Goal: Transaction & Acquisition: Purchase product/service

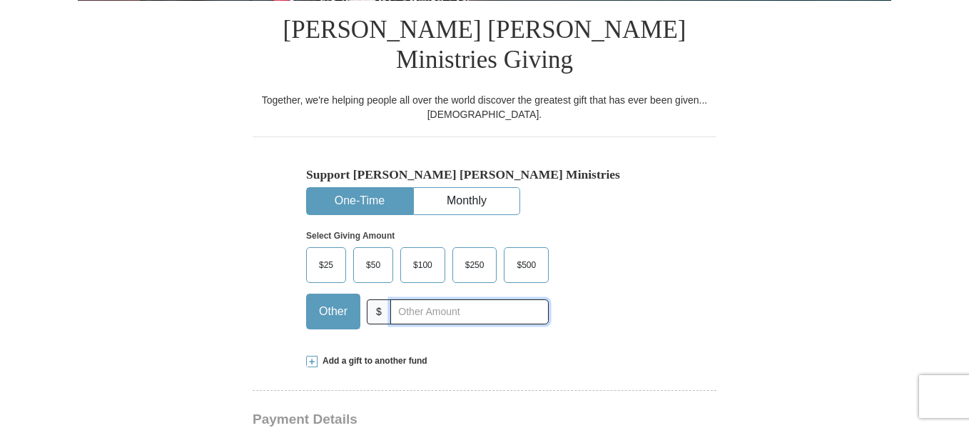
click at [410, 299] on input "text" at bounding box center [469, 311] width 158 height 25
type input "15"
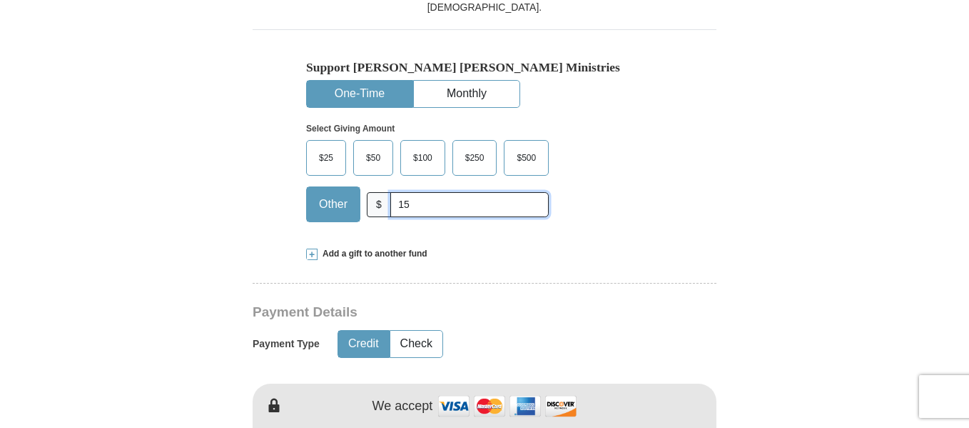
scroll to position [500, 0]
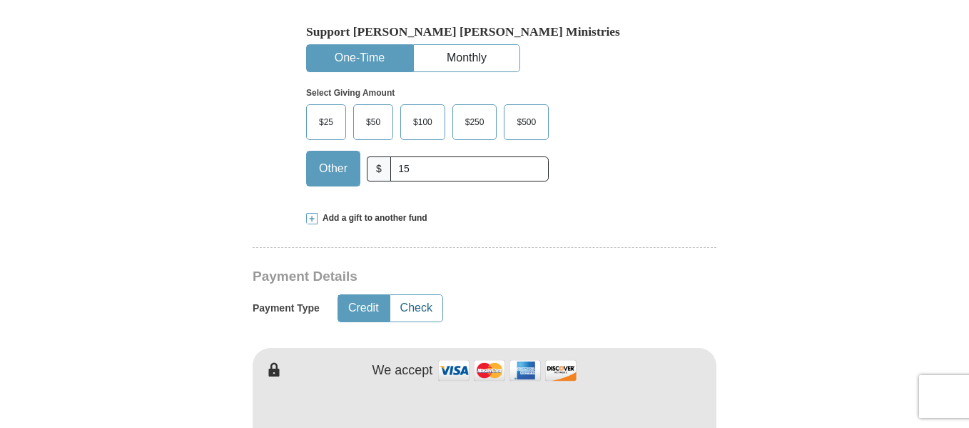
click at [403, 295] on button "Check" at bounding box center [416, 308] width 52 height 26
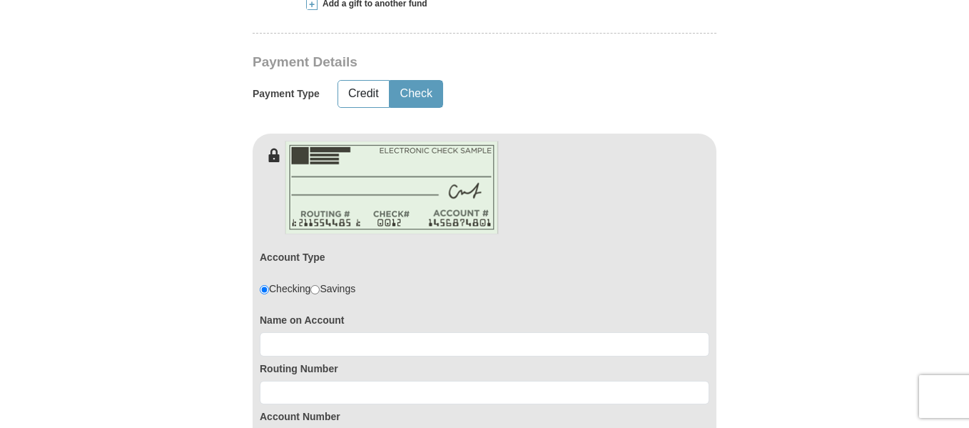
scroll to position [785, 0]
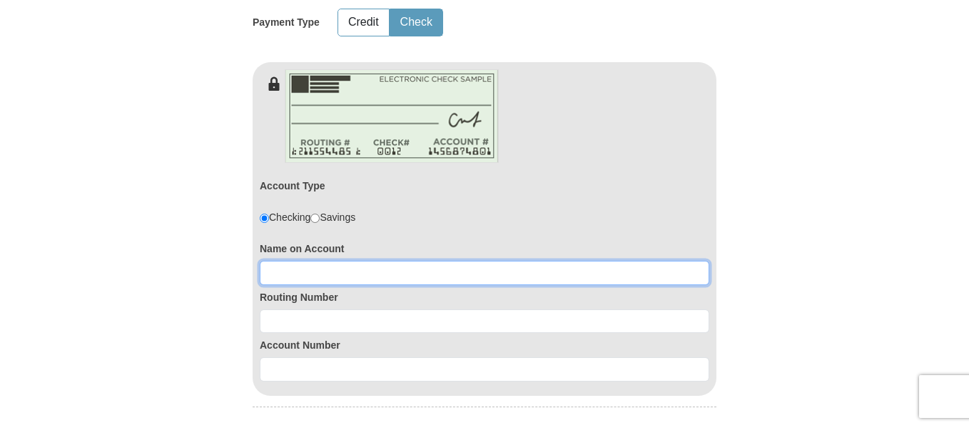
click at [313, 261] on input at bounding box center [485, 273] width 450 height 24
type input "[PERSON_NAME]"
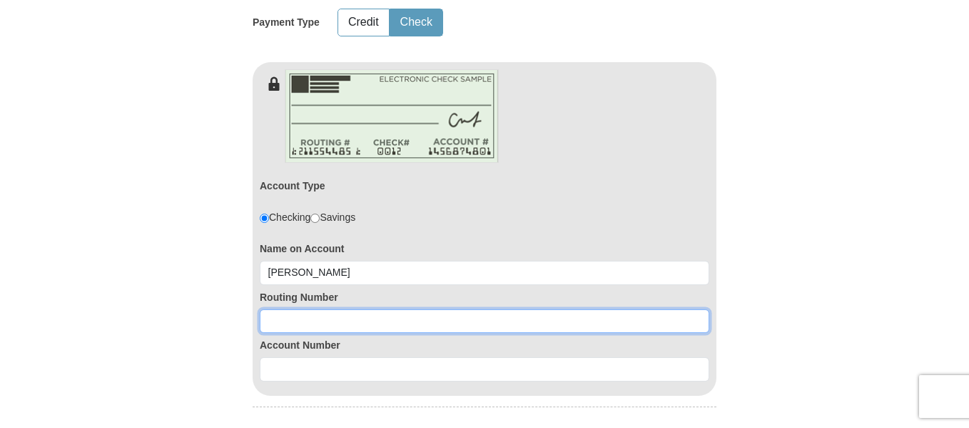
click at [296, 309] on input at bounding box center [485, 321] width 450 height 24
type input "324173626"
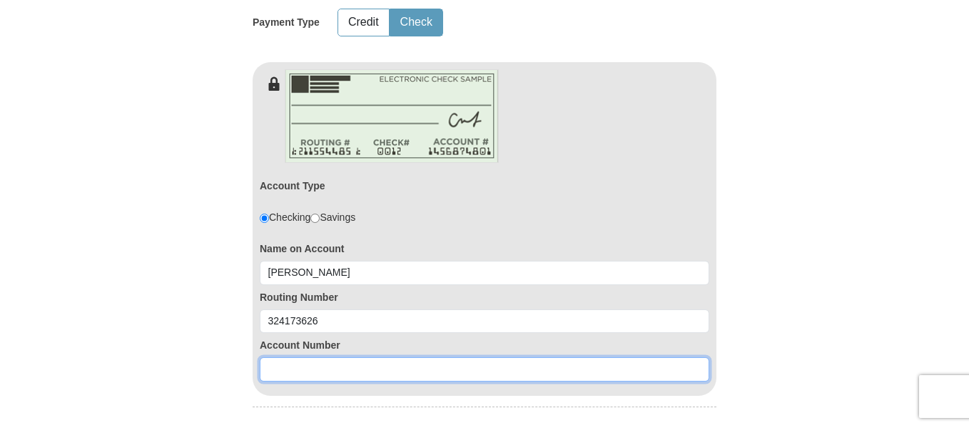
click at [293, 357] on input at bounding box center [485, 369] width 450 height 24
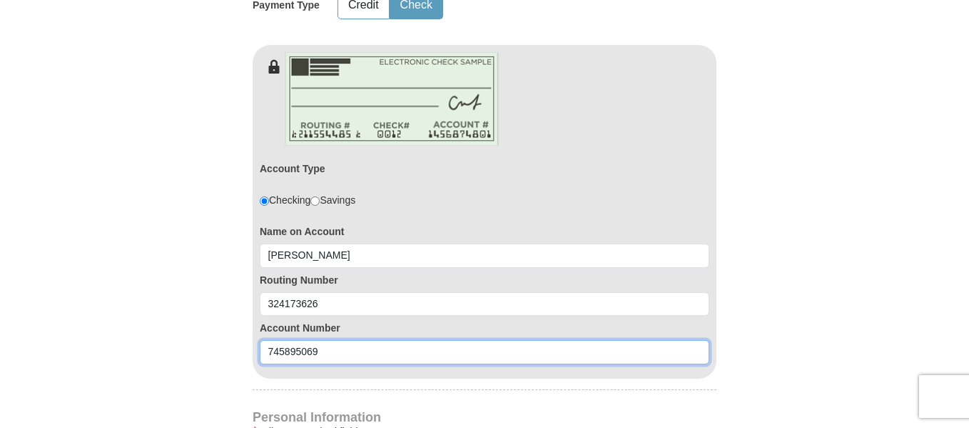
scroll to position [999, 0]
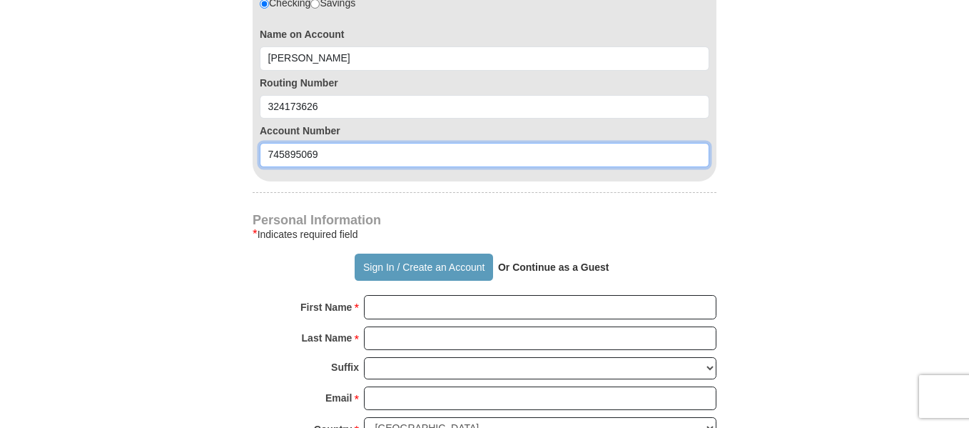
type input "745895069"
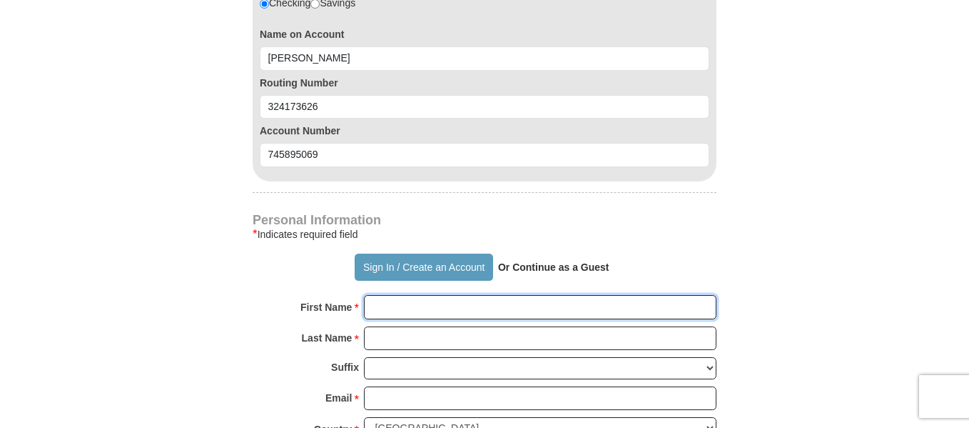
click at [404, 295] on input "First Name *" at bounding box center [540, 307] width 353 height 24
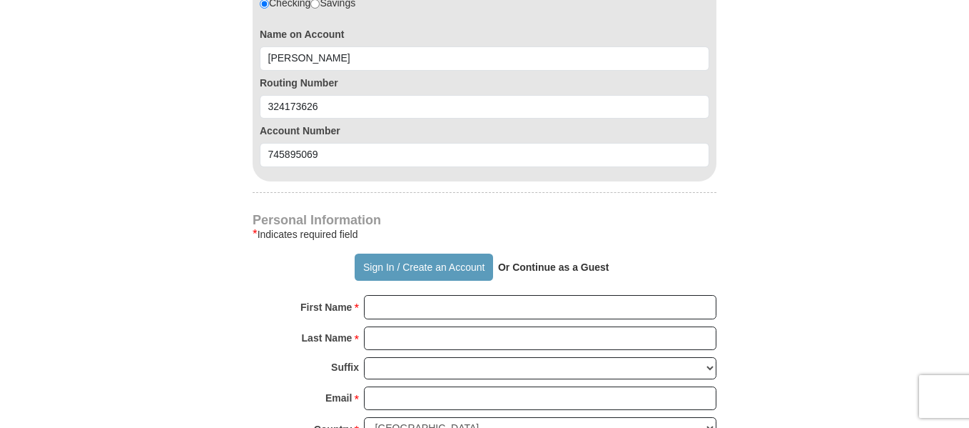
click at [665, 218] on div "Personal Information * Indicates required field Sign In / Create an Account Or …" at bounding box center [485, 425] width 464 height 423
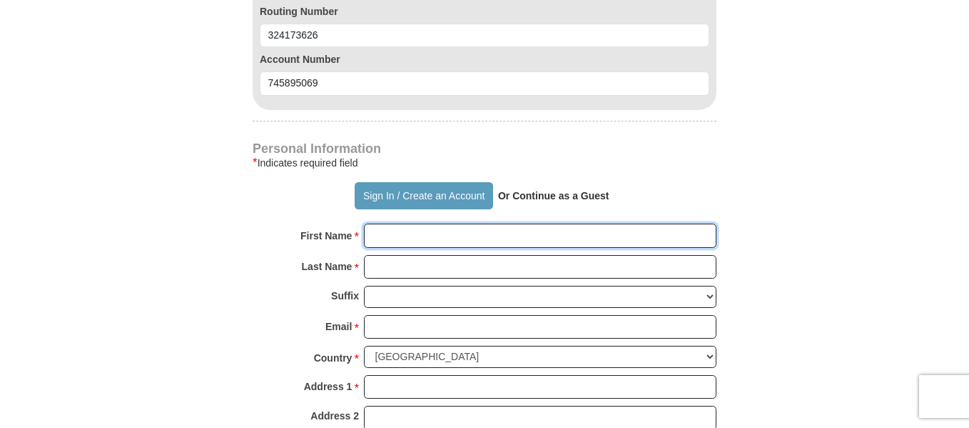
click at [399, 223] on input "First Name *" at bounding box center [540, 235] width 353 height 24
type input "[PERSON_NAME]"
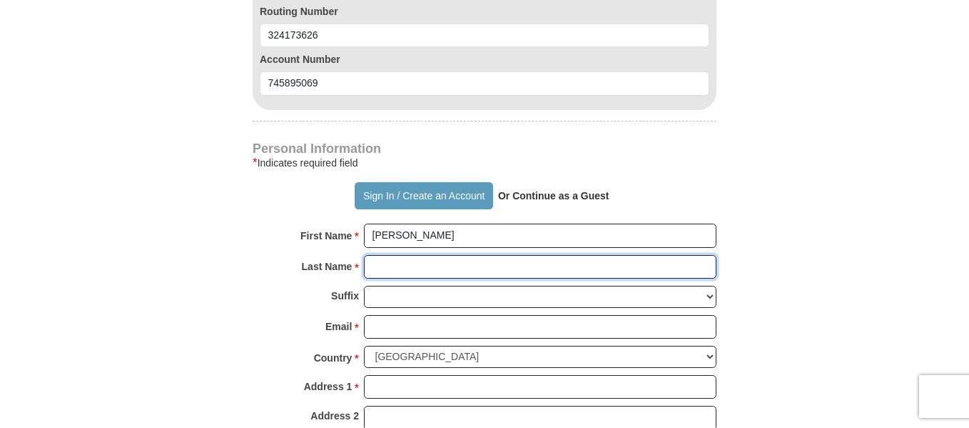
type input "[PERSON_NAME]"
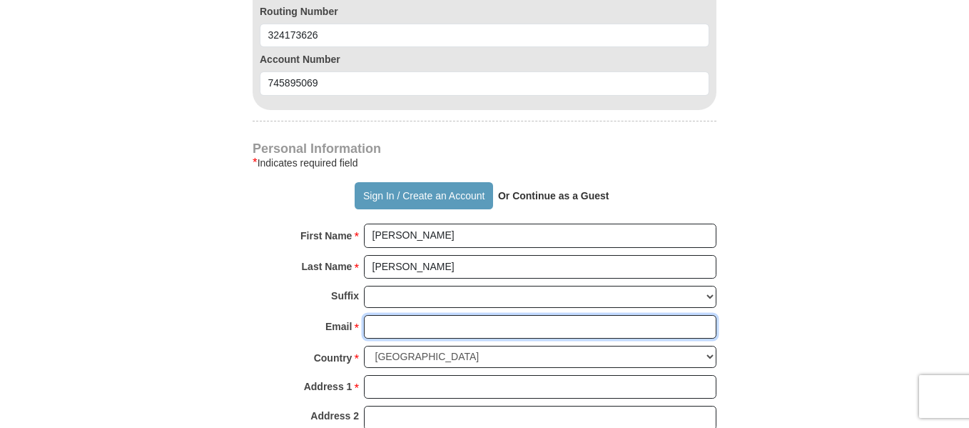
type input "[EMAIL_ADDRESS][DOMAIN_NAME]"
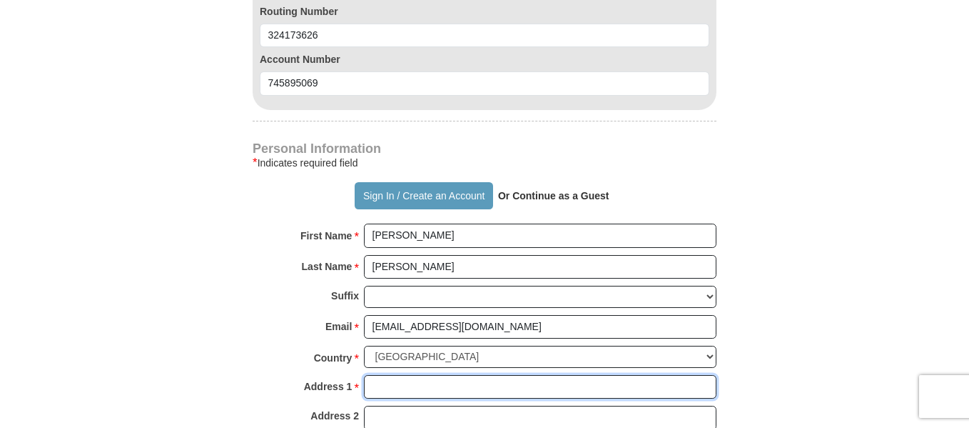
type input "[STREET_ADDRESS]"
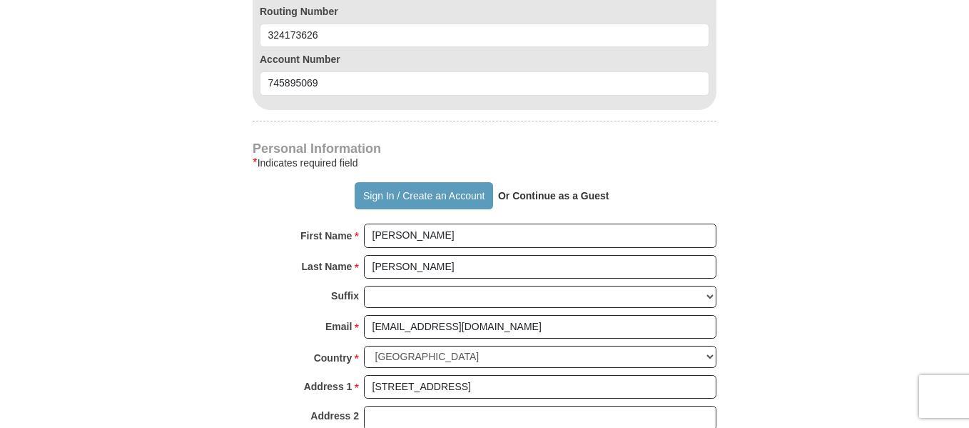
type input "Star"
select select "ID"
type input "83669"
type input "7144545927"
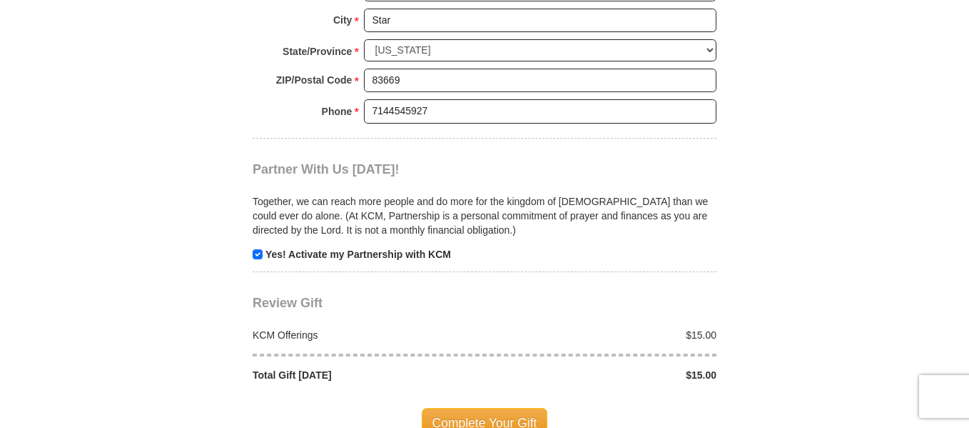
scroll to position [1570, 0]
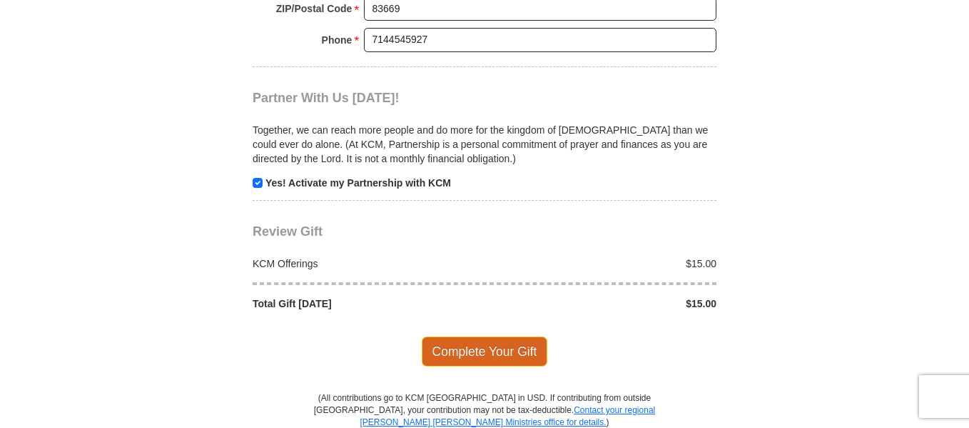
click at [456, 336] on span "Complete Your Gift" at bounding box center [485, 351] width 126 height 30
